Goal: Navigation & Orientation: Understand site structure

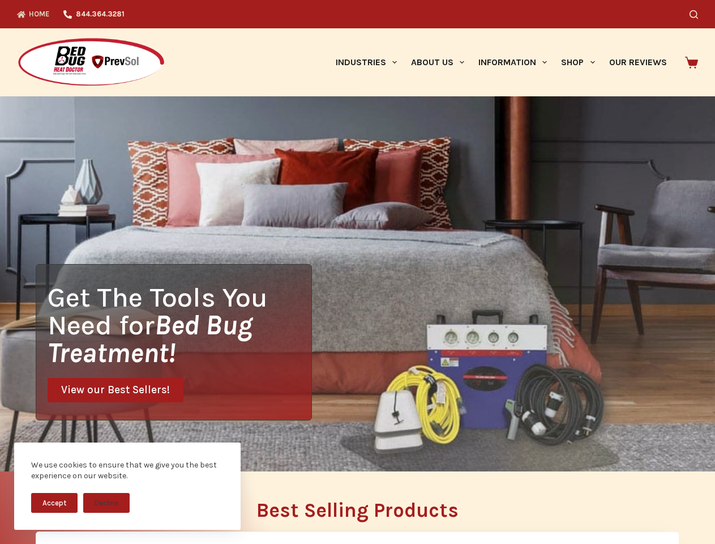
click at [357, 272] on div "Get The Tools You Need for Bed Bug Treatment! View our Best Sellers!" at bounding box center [357, 283] width 715 height 375
click at [54, 502] on button "Accept" at bounding box center [54, 503] width 46 height 20
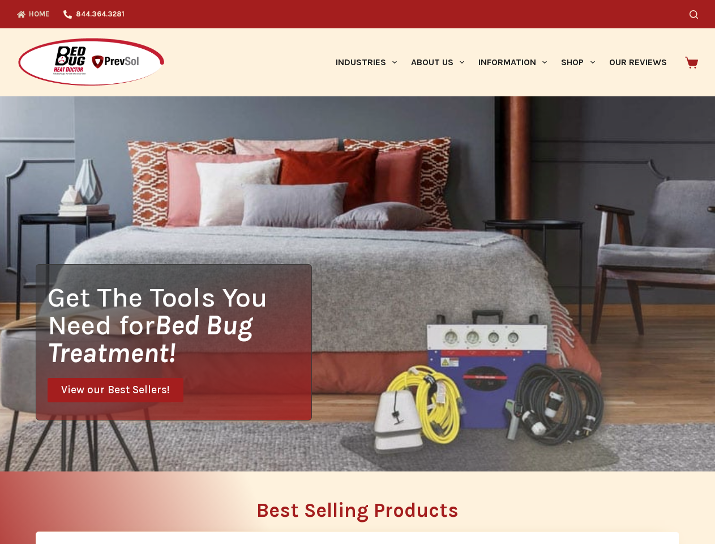
click at [106, 502] on button "Decline" at bounding box center [106, 511] width 46 height 20
click at [698, 14] on icon "Search" at bounding box center [694, 14] width 8 height 8
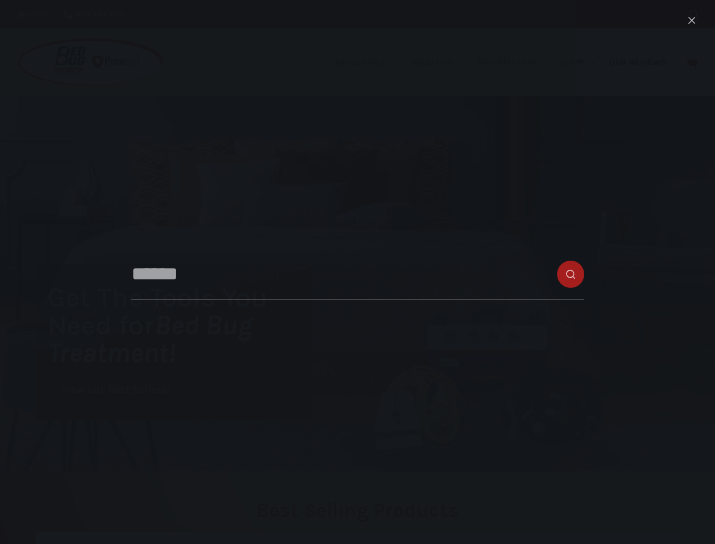
click at [370, 62] on link "Industries" at bounding box center [365, 62] width 75 height 68
click at [442, 62] on link "About Us" at bounding box center [437, 62] width 67 height 68
click at [518, 62] on link "Information" at bounding box center [513, 62] width 83 height 68
click at [583, 62] on link "Shop" at bounding box center [578, 62] width 48 height 68
